Goal: Communication & Community: Answer question/provide support

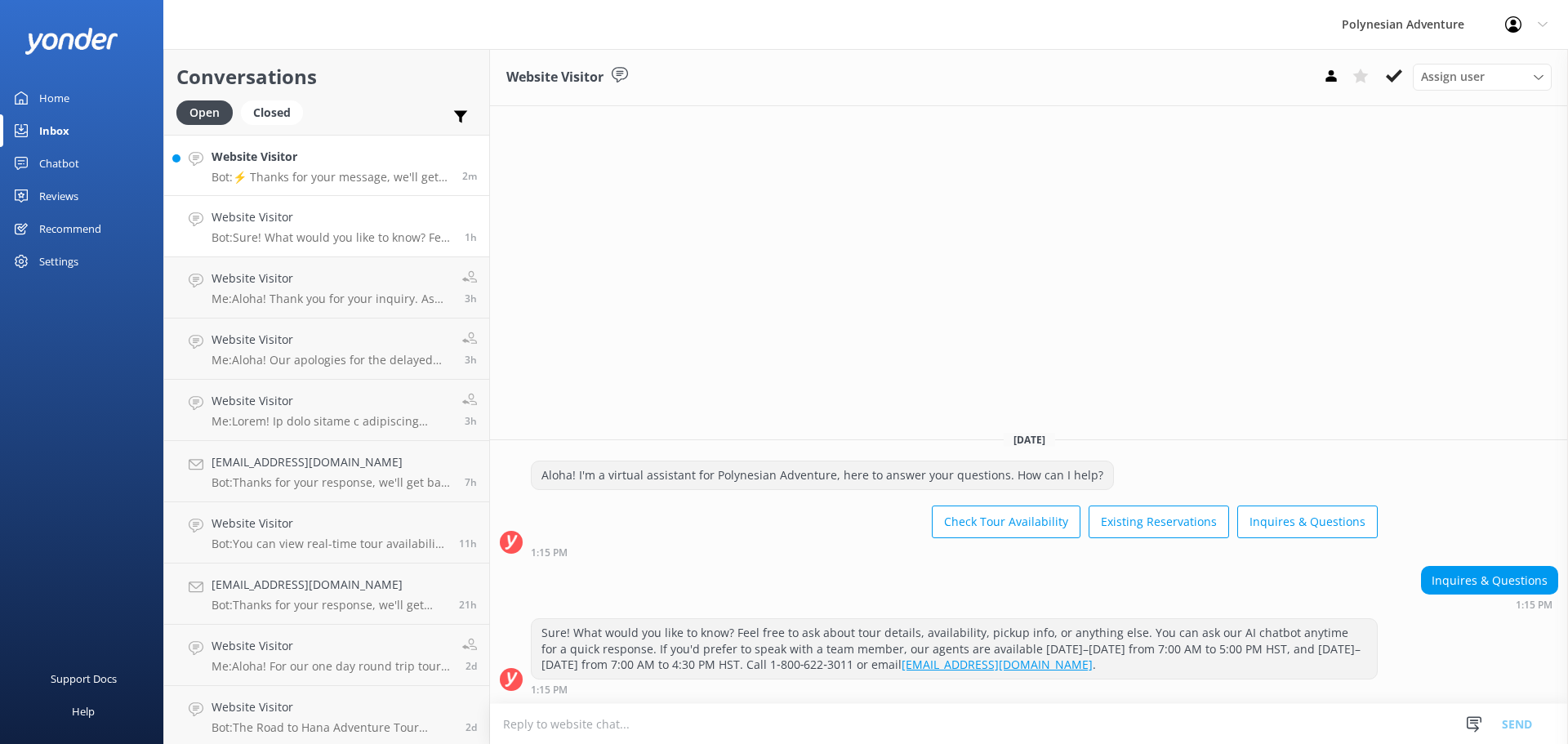
click at [321, 150] on h4 "Website Visitor" at bounding box center [330, 157] width 238 height 18
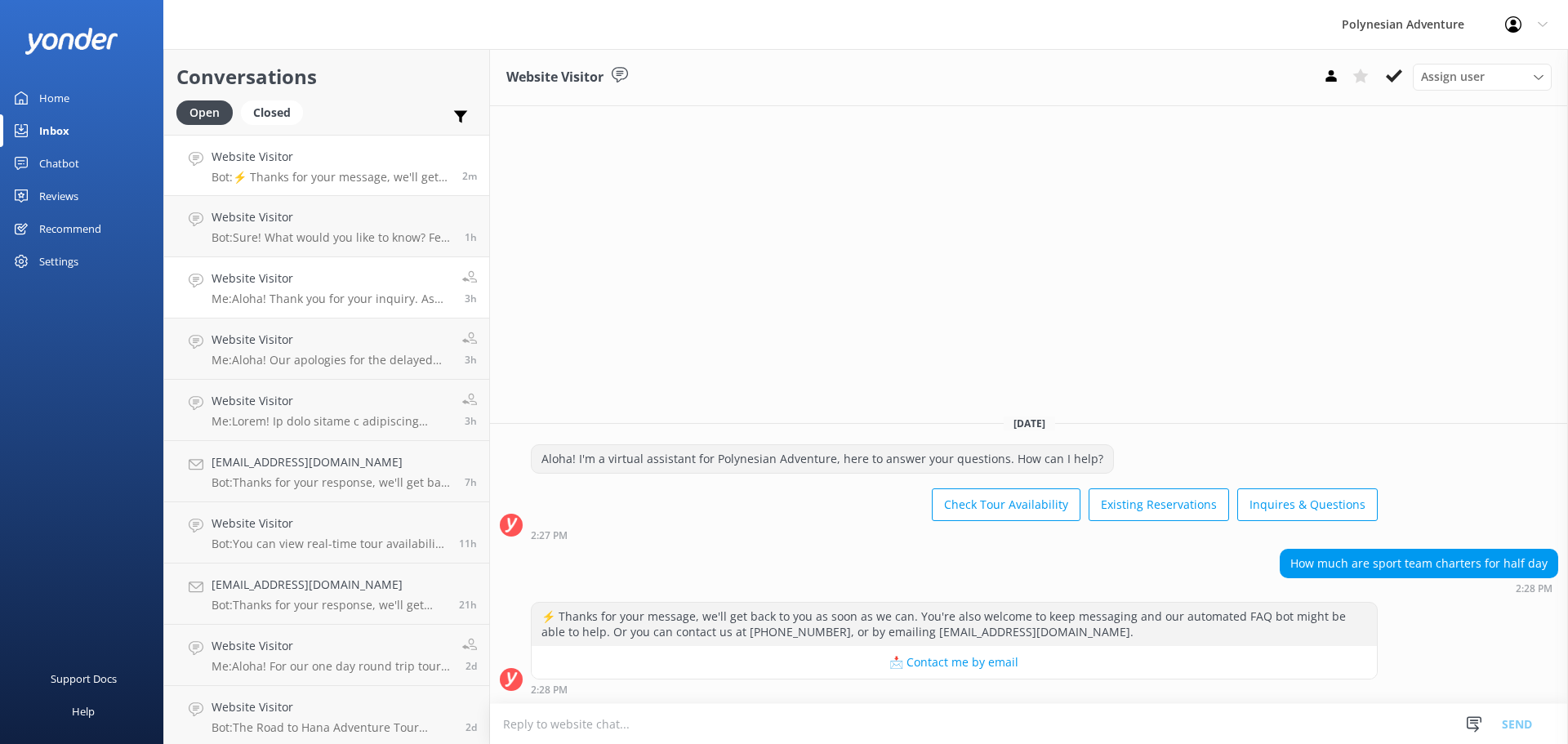
click at [267, 302] on p "Me: Aloha! Thank you for your inquiry. As this tour is done on a larger motor c…" at bounding box center [330, 299] width 238 height 14
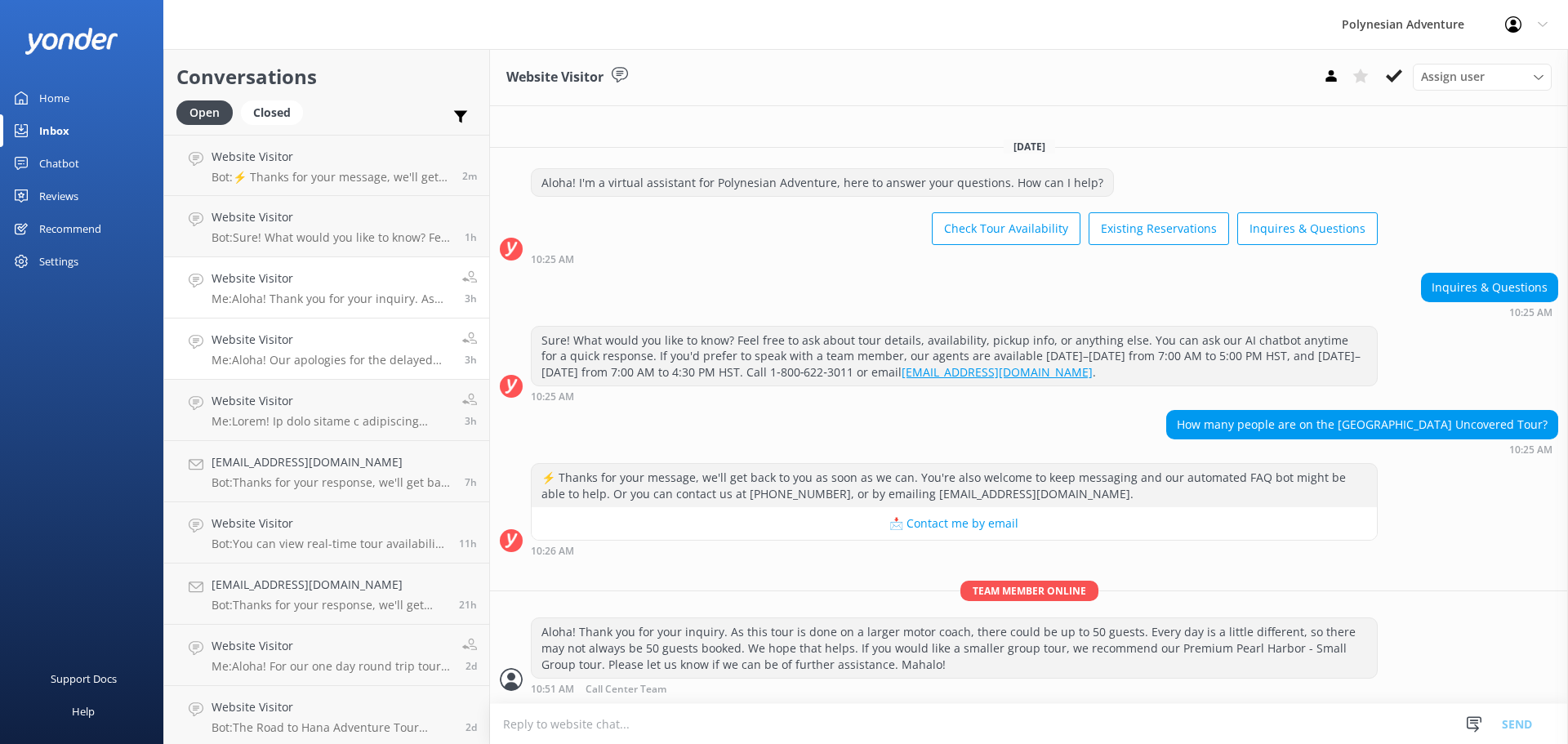
click at [252, 354] on p "Me: Aloha! Our apologies for the delayed response. Please contact our groups / …" at bounding box center [330, 360] width 238 height 14
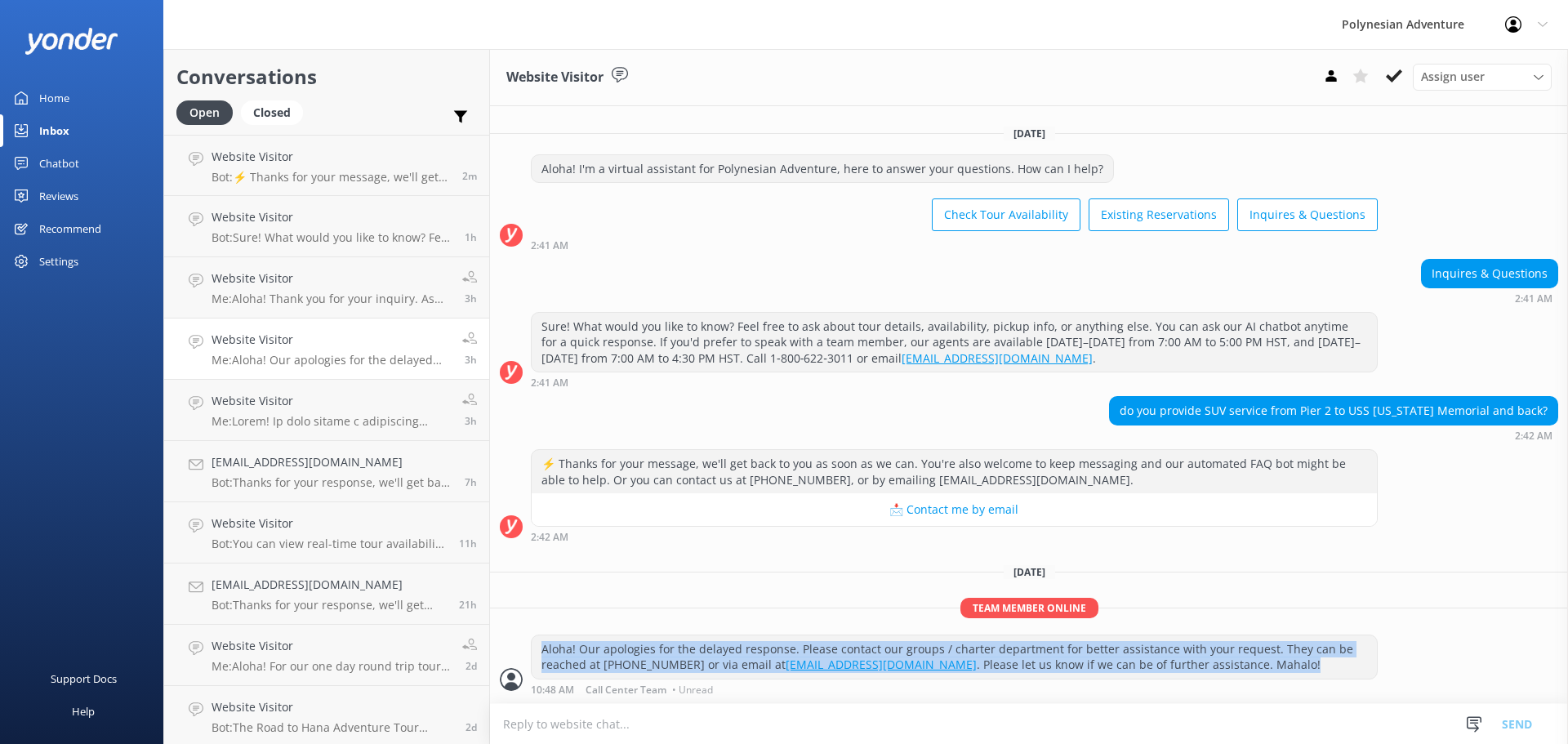
drag, startPoint x: 539, startPoint y: 645, endPoint x: 1212, endPoint y: 663, distance: 673.2
click at [1212, 663] on div "Aloha! Our apologies for the delayed response. Please contact our groups / char…" at bounding box center [954, 657] width 846 height 44
copy div "Aloha! Our apologies for the delayed response. Please contact our groups / char…"
click at [288, 148] on h4 "Website Visitor" at bounding box center [330, 157] width 238 height 18
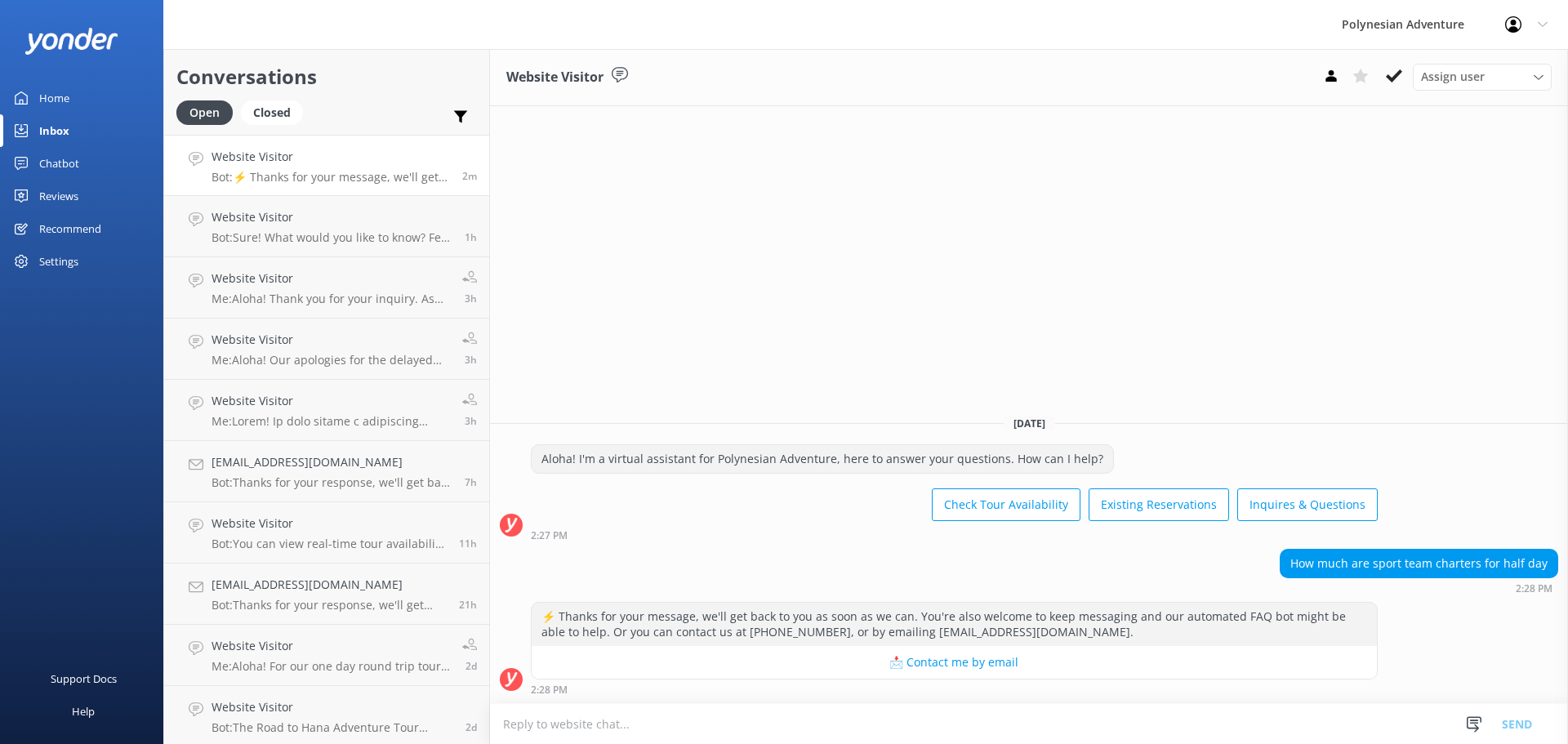
click at [609, 719] on textarea at bounding box center [1028, 723] width 1078 height 40
paste textarea "Aloha! Our apologies for the delayed response. Please contact our groups / char…"
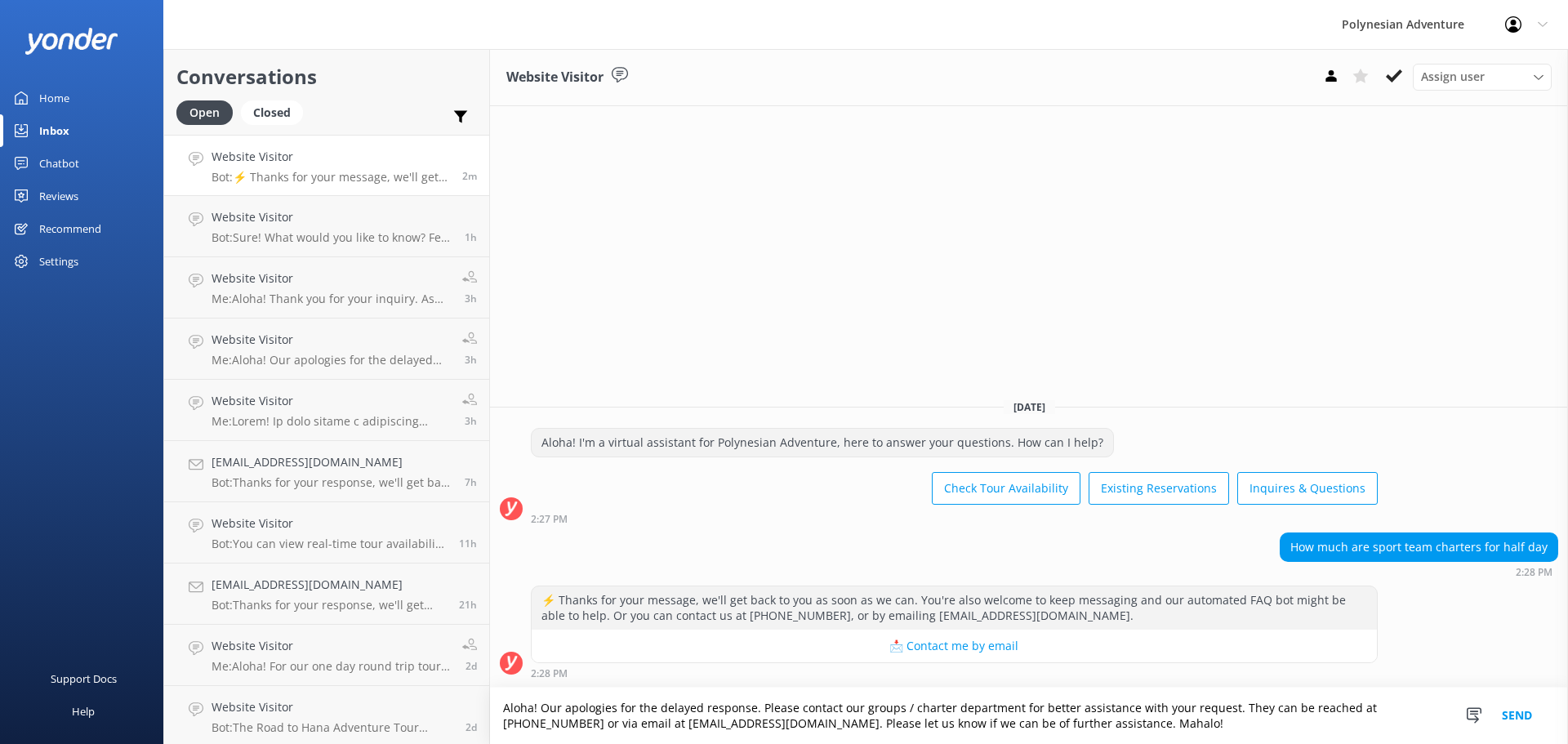
drag, startPoint x: 751, startPoint y: 707, endPoint x: 539, endPoint y: 704, distance: 212.0
click at [539, 704] on textarea "Aloha! Our apologies for the delayed response. Please contact our groups / char…" at bounding box center [1028, 715] width 1078 height 56
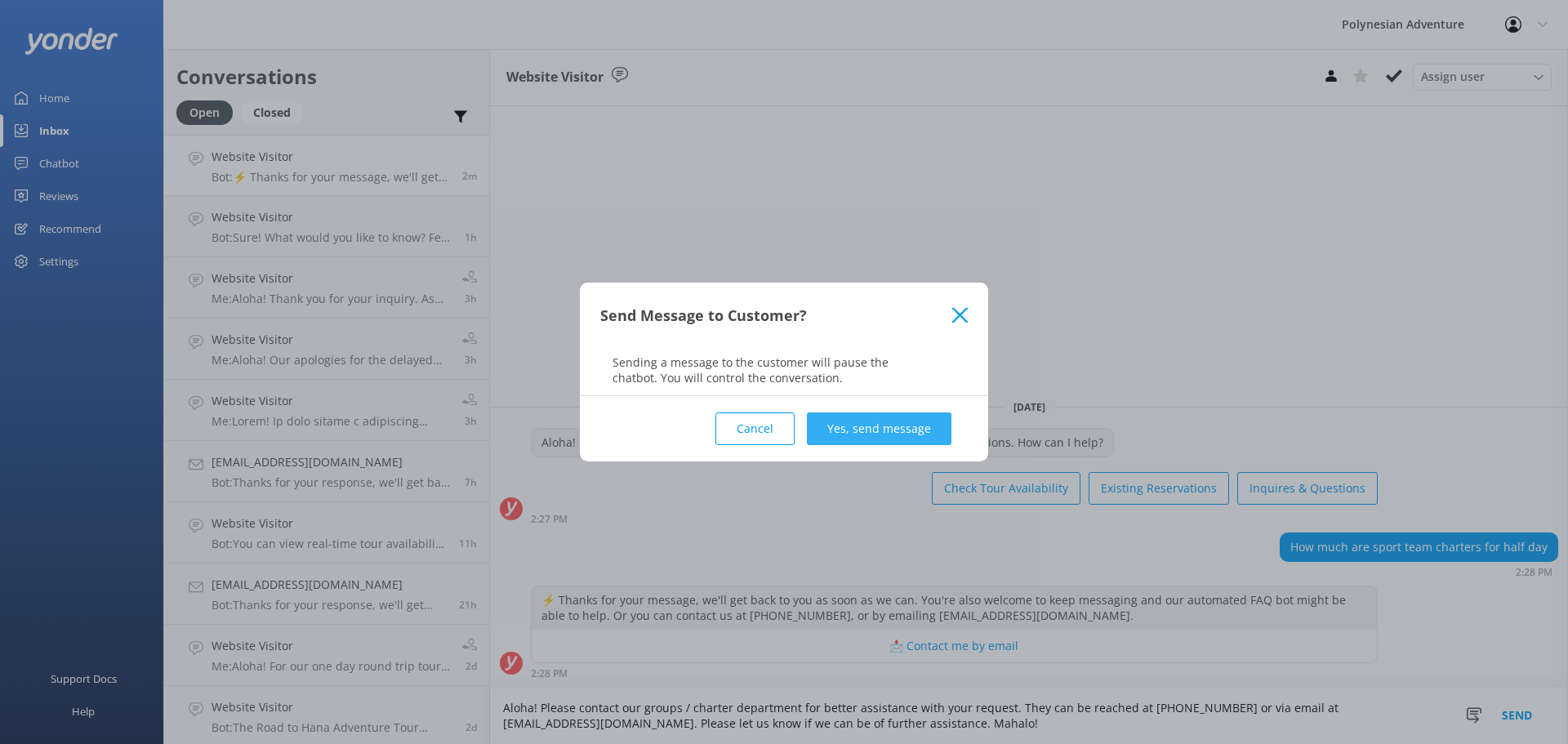
type textarea "Aloha! Please contact our groups / charter department for better assistance wit…"
click at [935, 426] on button "Yes, send message" at bounding box center [879, 428] width 144 height 33
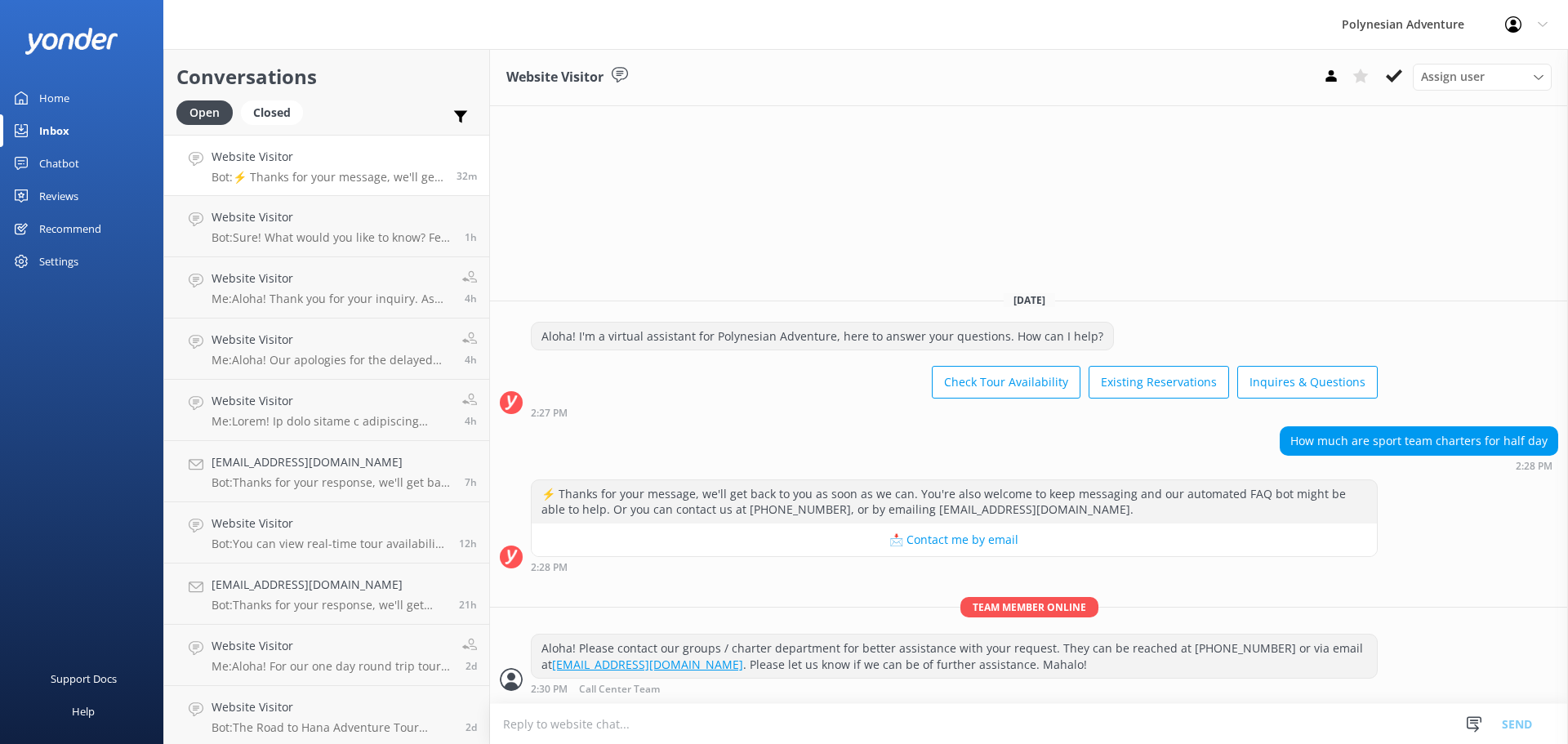
click at [83, 90] on link "Home" at bounding box center [81, 98] width 163 height 33
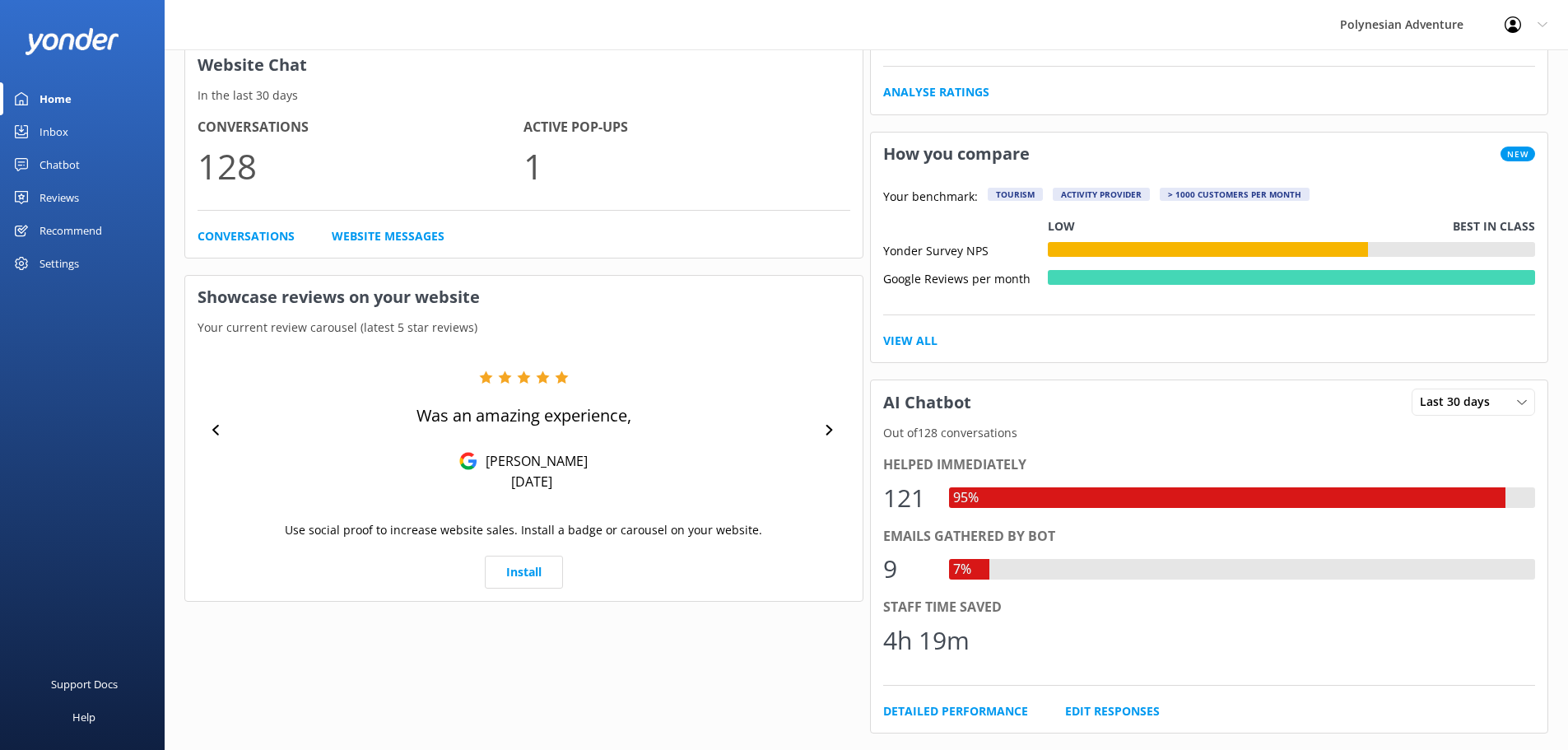
scroll to position [83, 0]
